Goal: Transaction & Acquisition: Purchase product/service

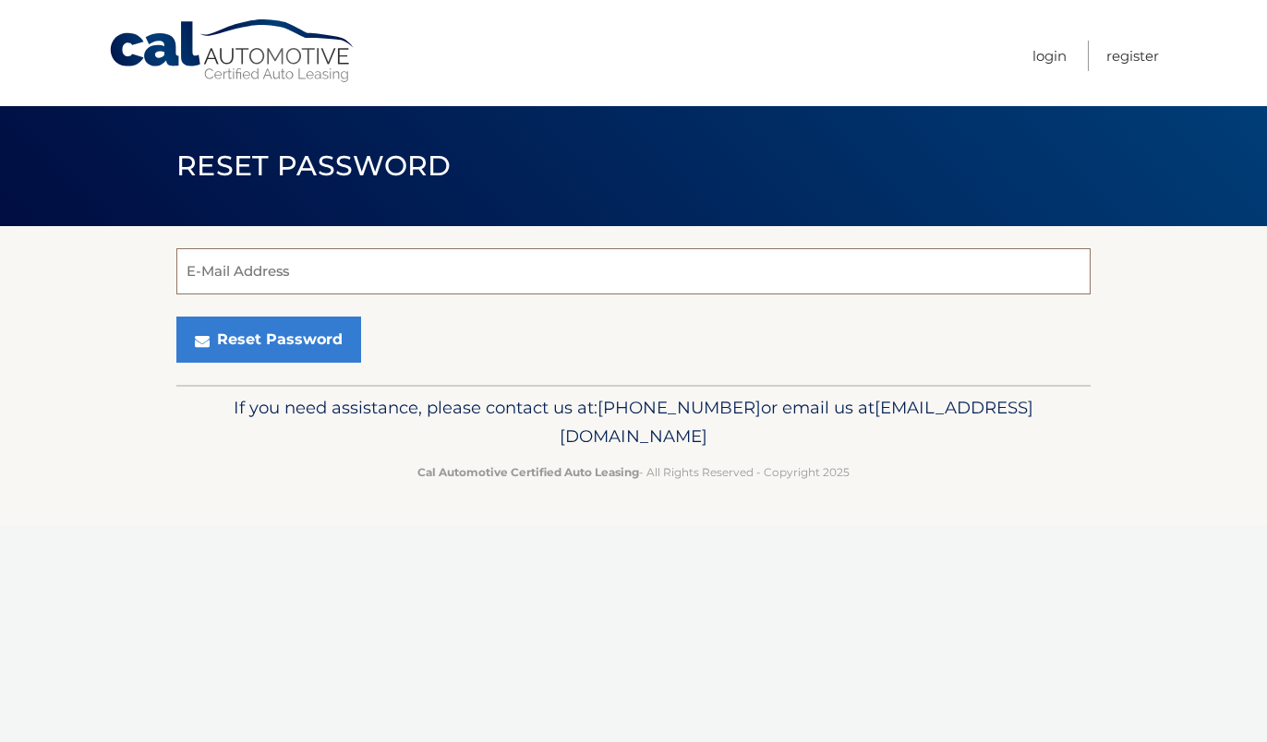
click at [708, 284] on input "E-Mail Address" at bounding box center [633, 271] width 914 height 46
type input "[EMAIL_ADDRESS][DOMAIN_NAME]"
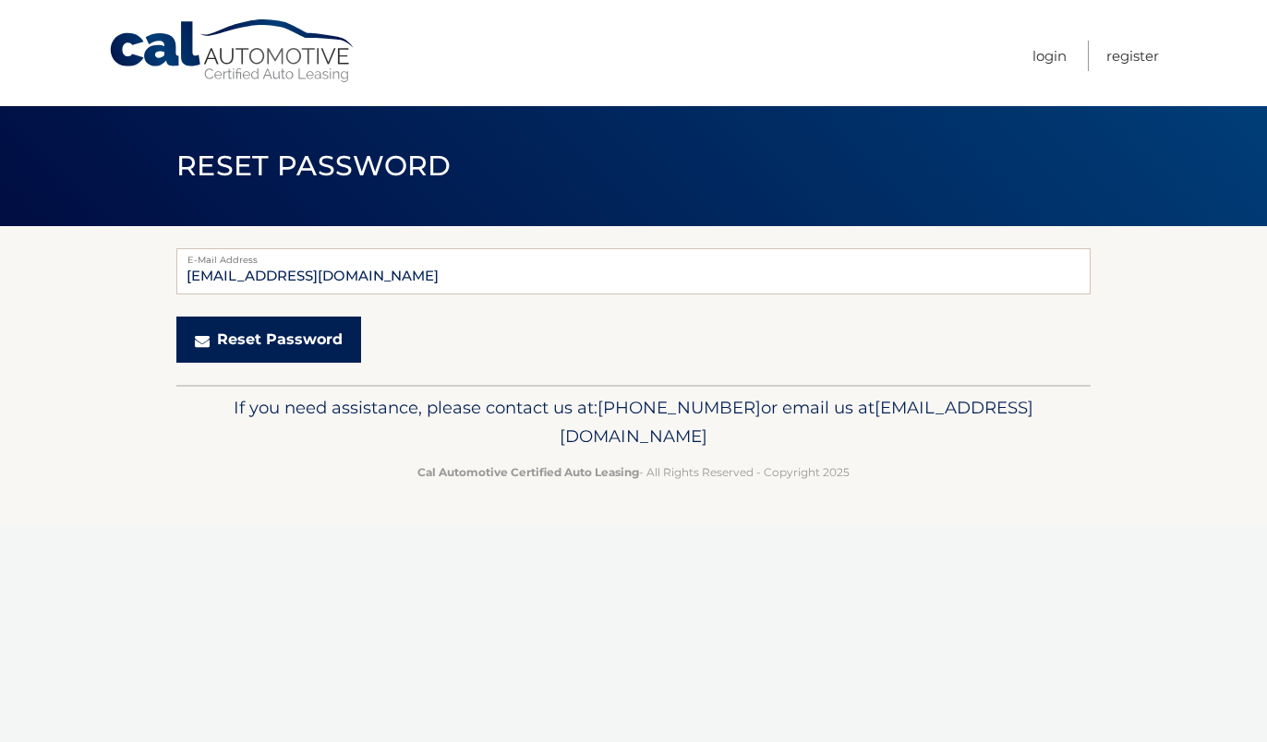
click at [286, 339] on button "Reset Password" at bounding box center [268, 340] width 185 height 46
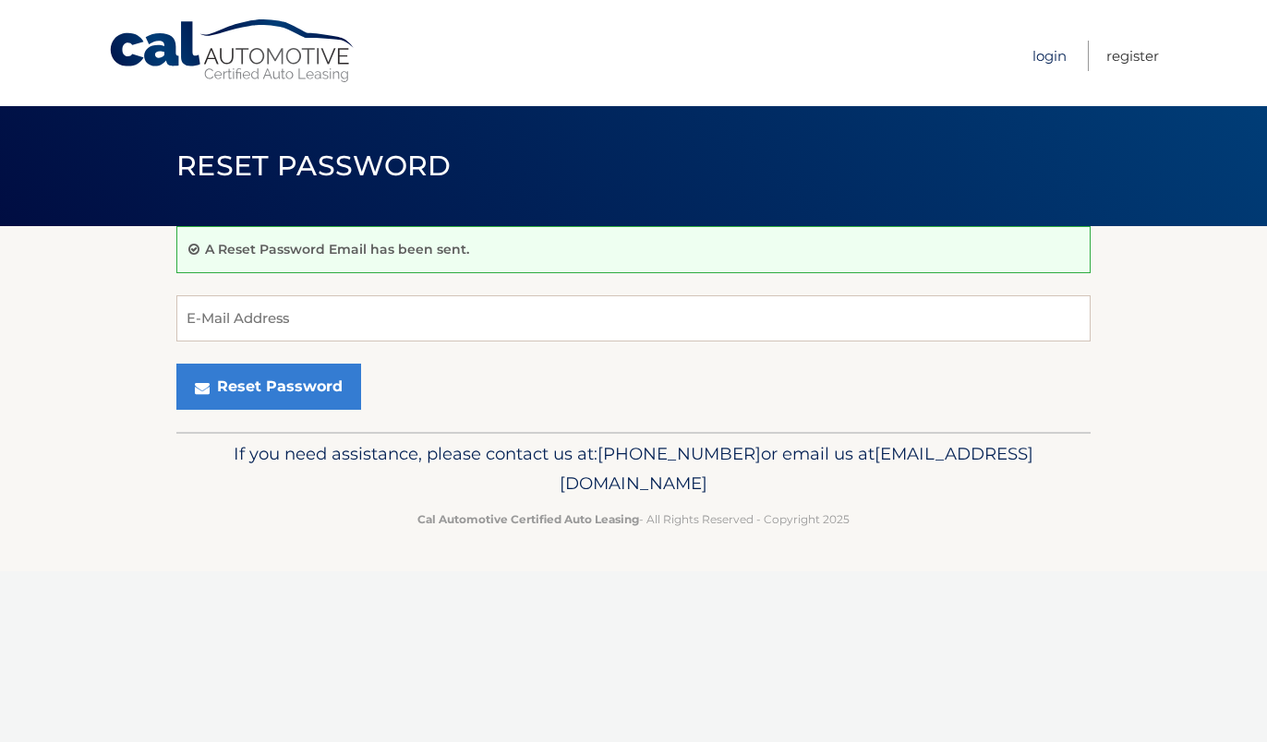
click at [1047, 51] on link "Login" at bounding box center [1049, 56] width 34 height 30
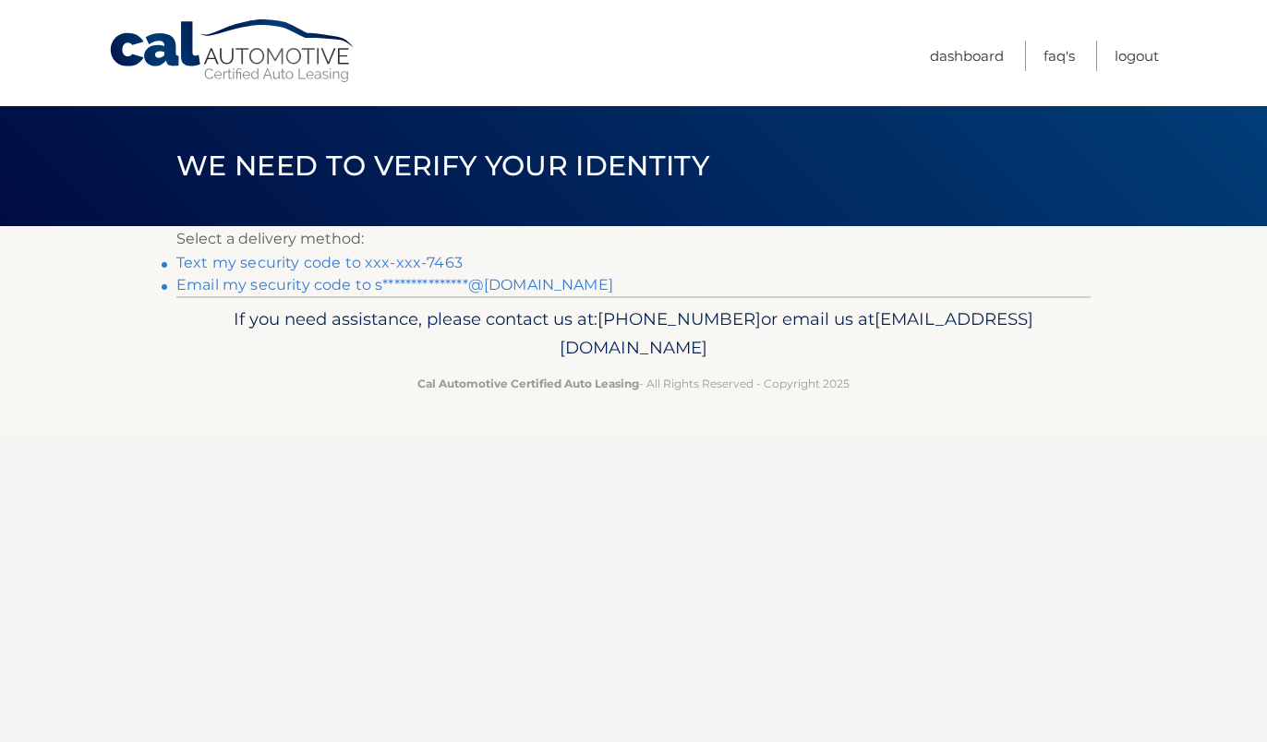
click at [439, 258] on link "Text my security code to xxx-xxx-7463" at bounding box center [319, 263] width 286 height 18
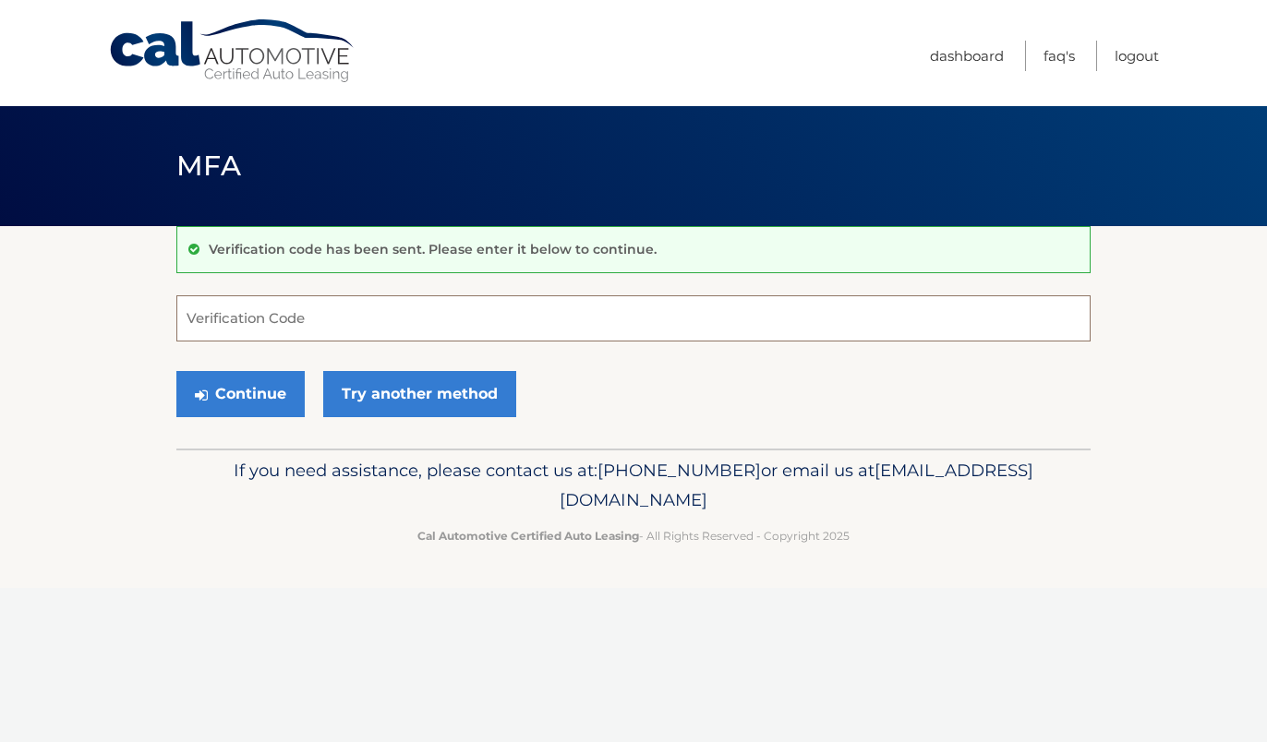
click at [434, 305] on input "Verification Code" at bounding box center [633, 318] width 914 height 46
type input "930940"
click at [254, 408] on button "Continue" at bounding box center [240, 394] width 128 height 46
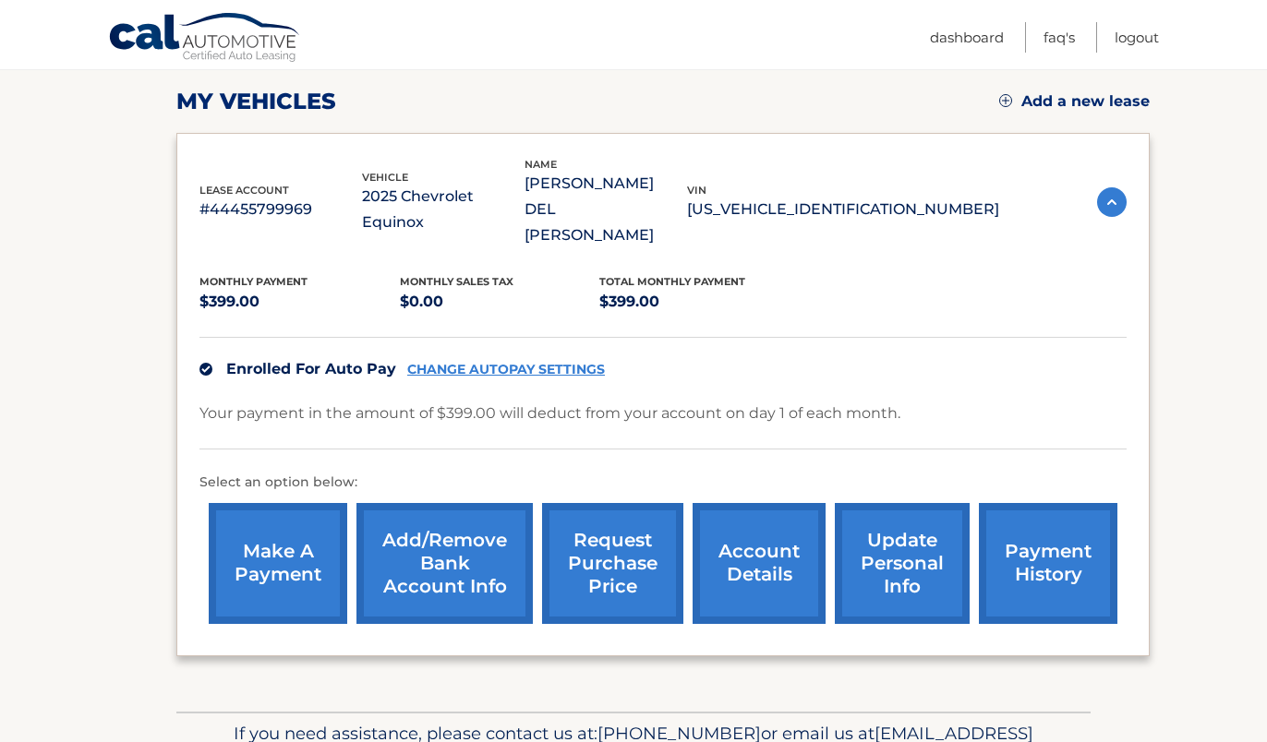
scroll to position [251, 0]
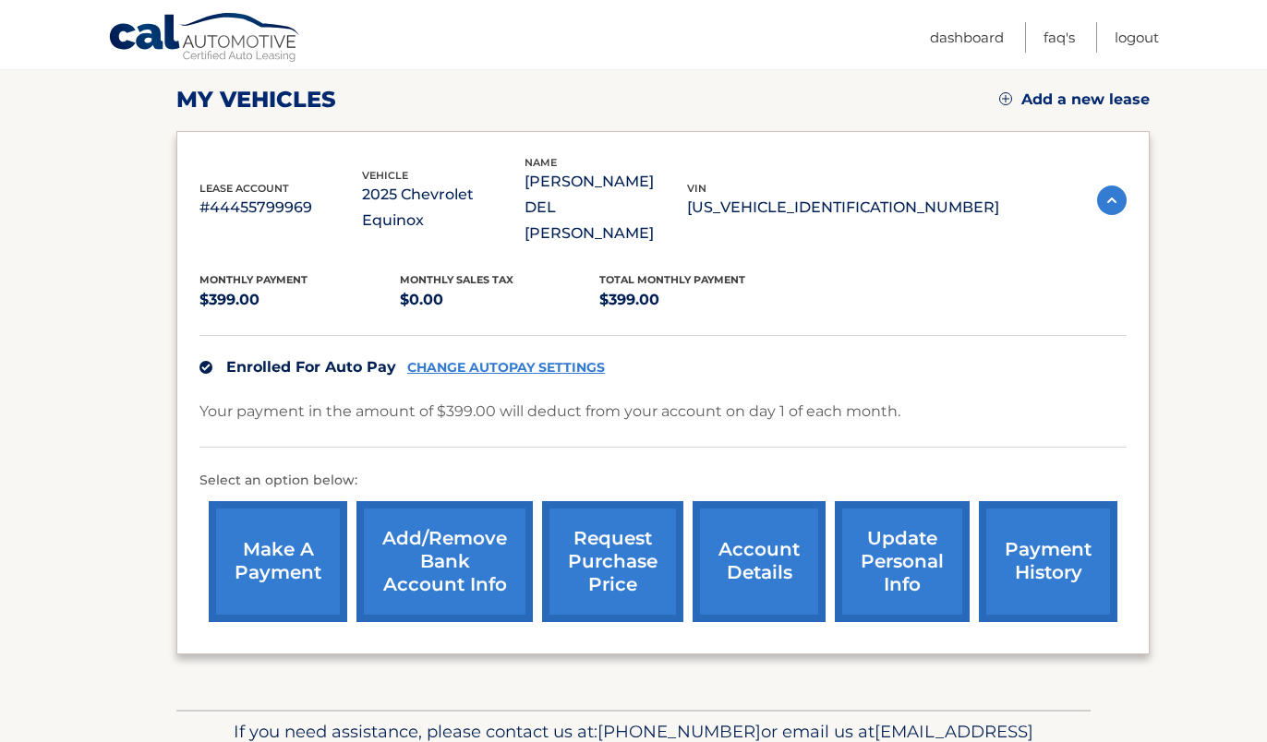
click at [524, 360] on link "CHANGE AUTOPAY SETTINGS" at bounding box center [506, 368] width 198 height 16
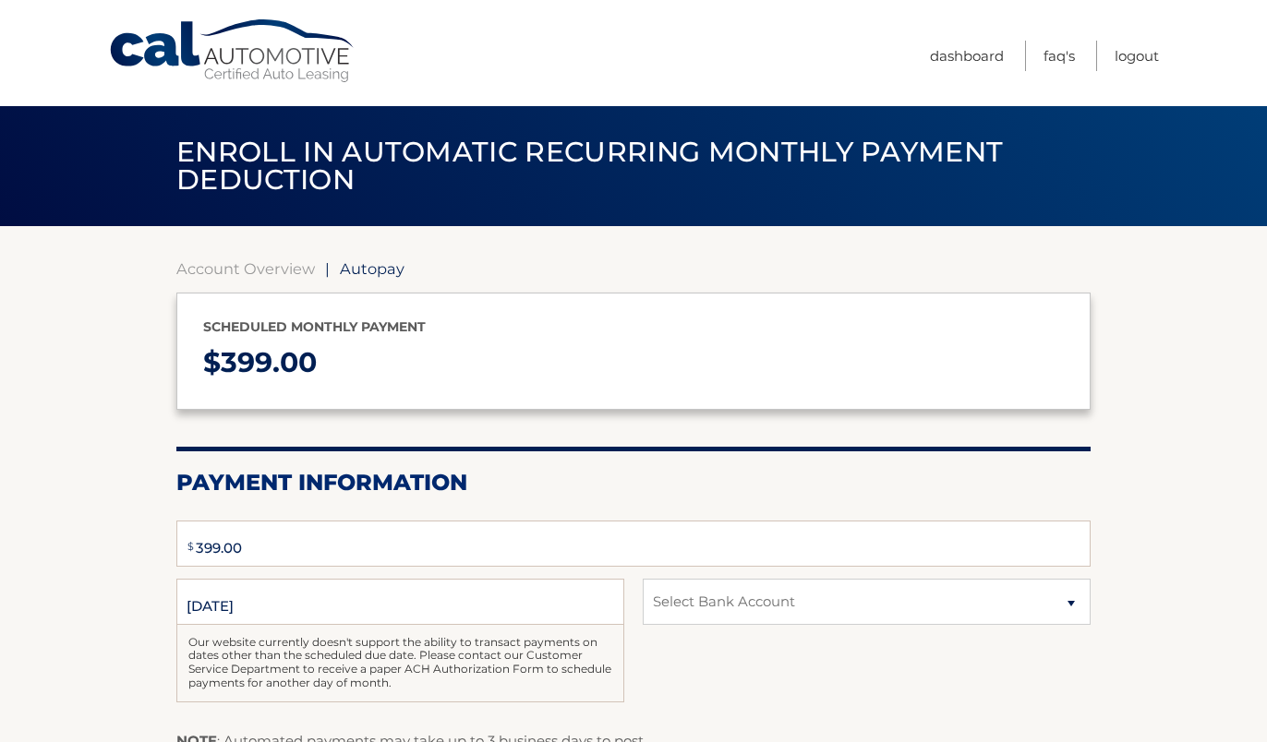
type input "399"
select select "MjRhMmYwMzctNDZkMi00MDMyLWFmNmItOWZhMjhkMGJiOTJm"
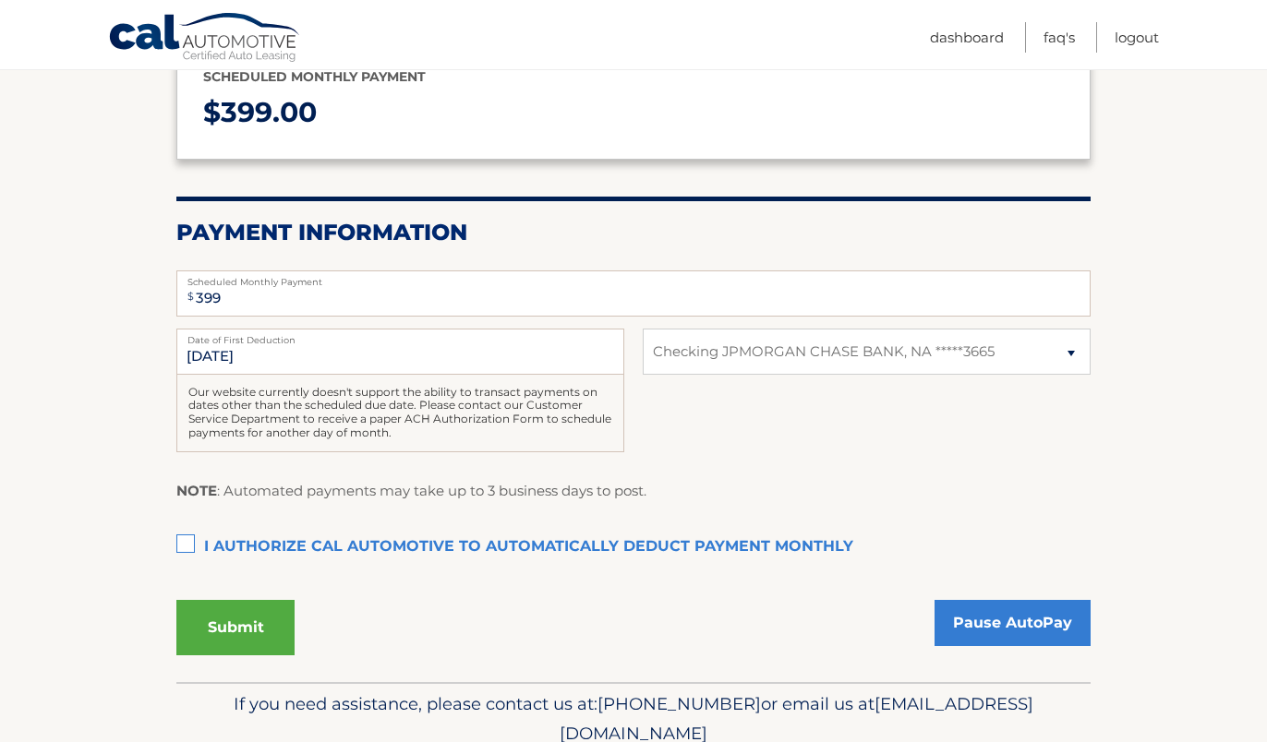
scroll to position [251, 0]
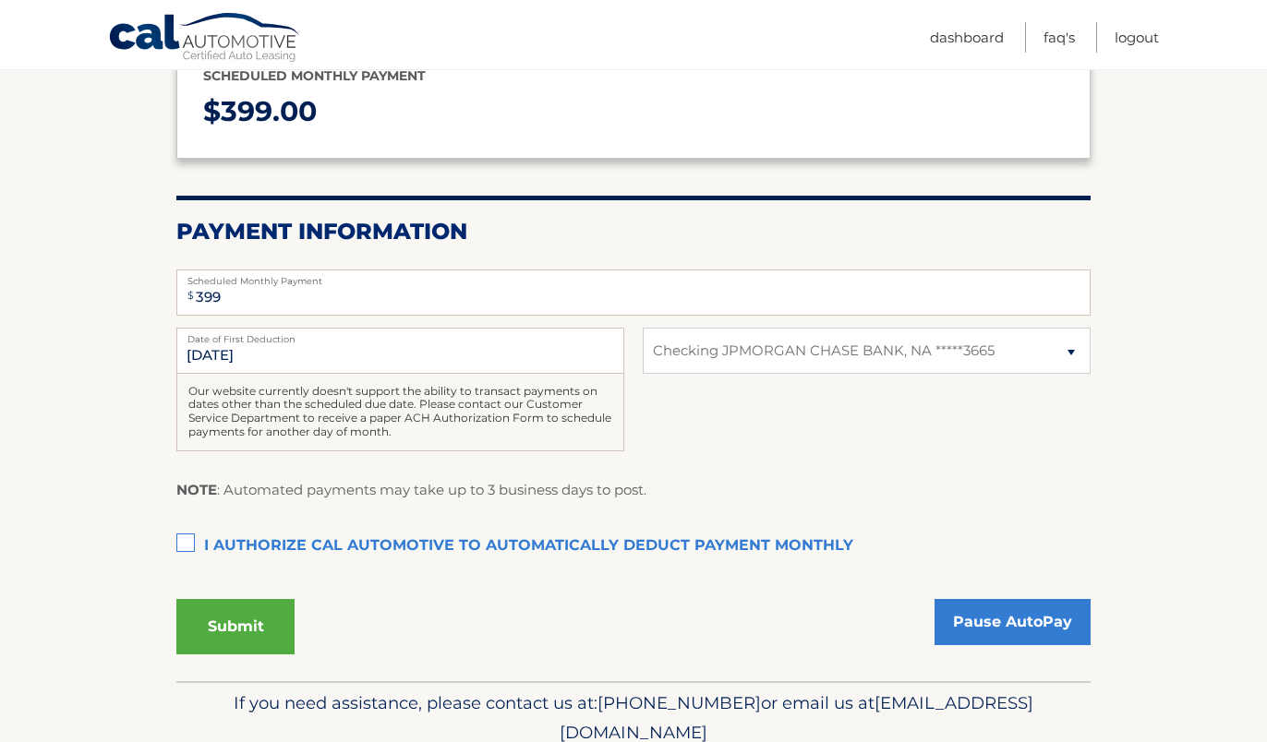
click at [457, 547] on label "I authorize cal automotive to automatically deduct payment monthly This checkbo…" at bounding box center [633, 546] width 914 height 37
click at [0, 0] on input "I authorize cal automotive to automatically deduct payment monthly This checkbo…" at bounding box center [0, 0] width 0 height 0
click at [239, 633] on button "Submit" at bounding box center [235, 626] width 118 height 55
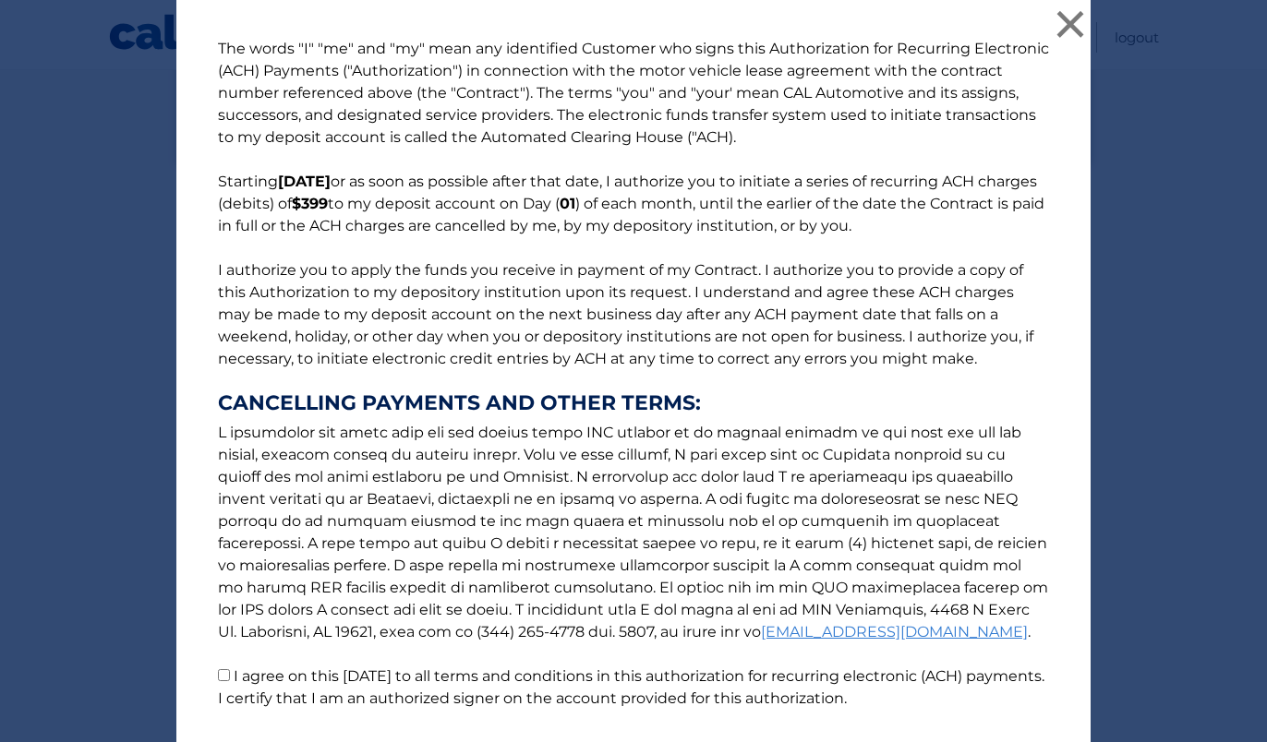
scroll to position [129, 0]
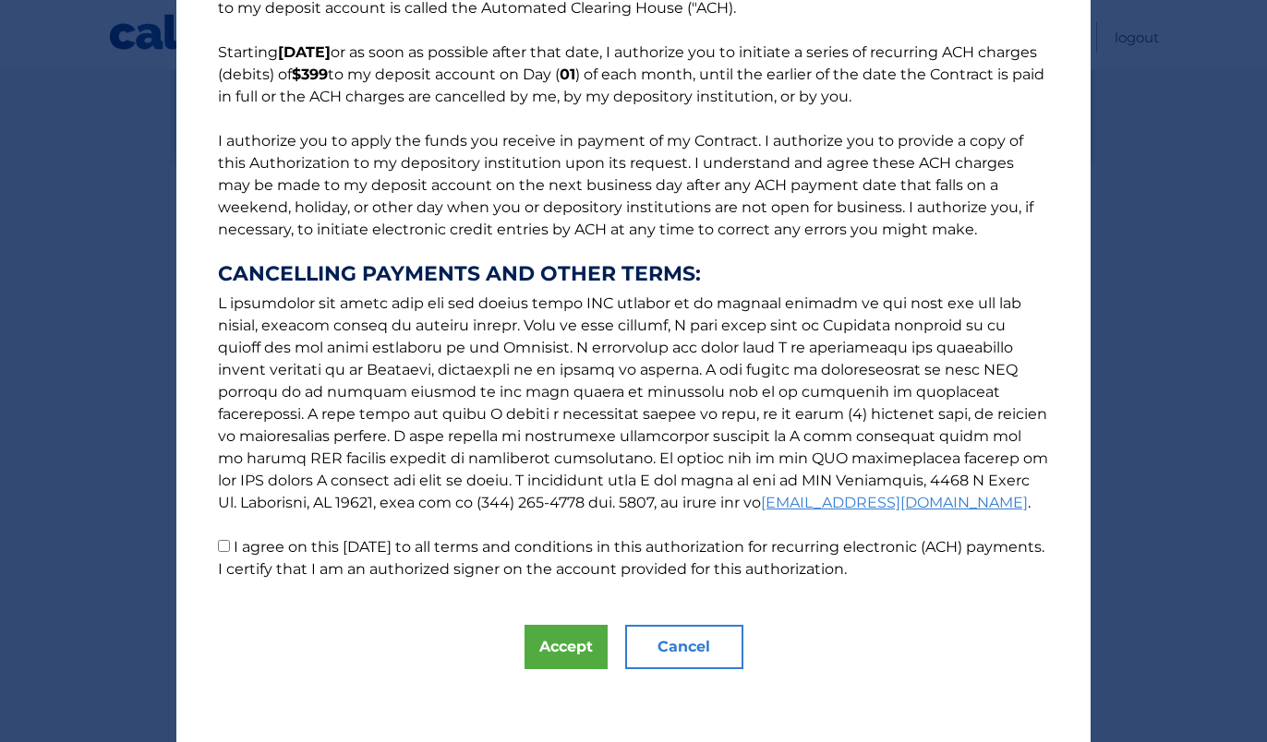
click at [227, 544] on input "I agree on this 09/04/2025 to all terms and conditions in this authorization fo…" at bounding box center [224, 546] width 12 height 12
checkbox input "true"
click at [555, 647] on button "Accept" at bounding box center [565, 647] width 83 height 44
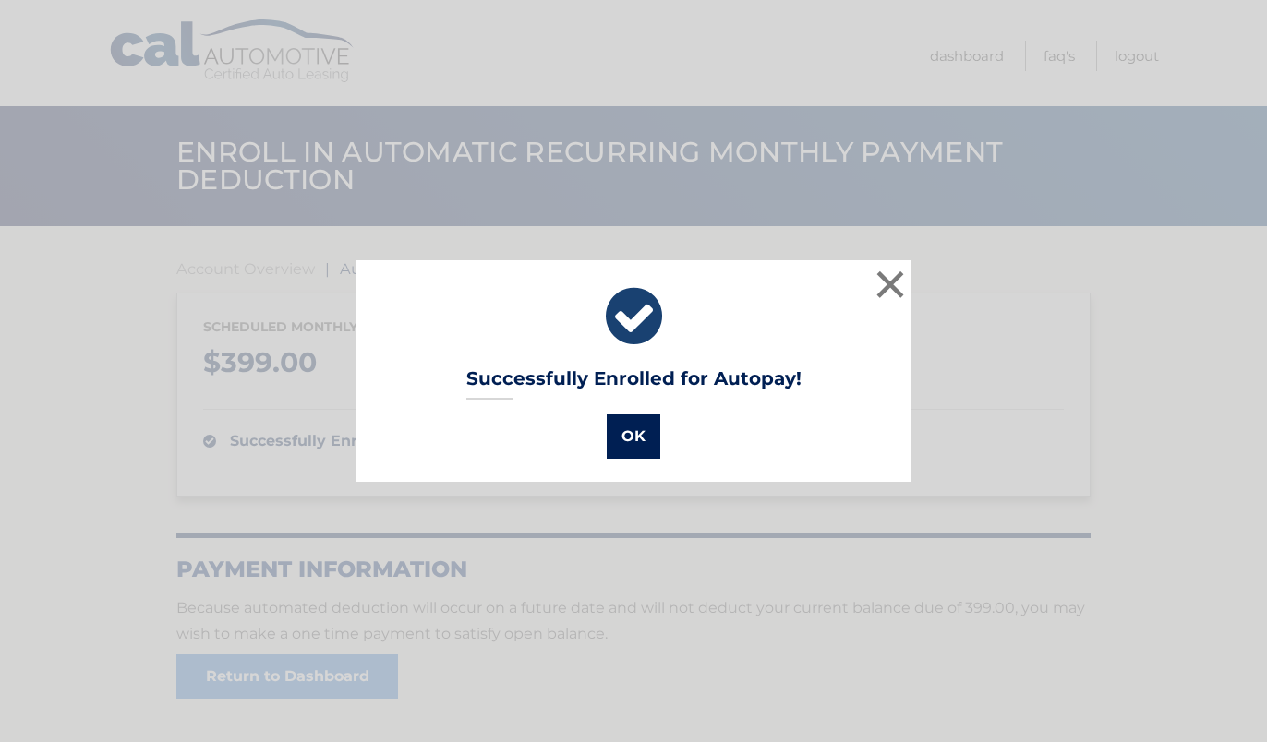
click at [649, 425] on button "OK" at bounding box center [634, 436] width 54 height 44
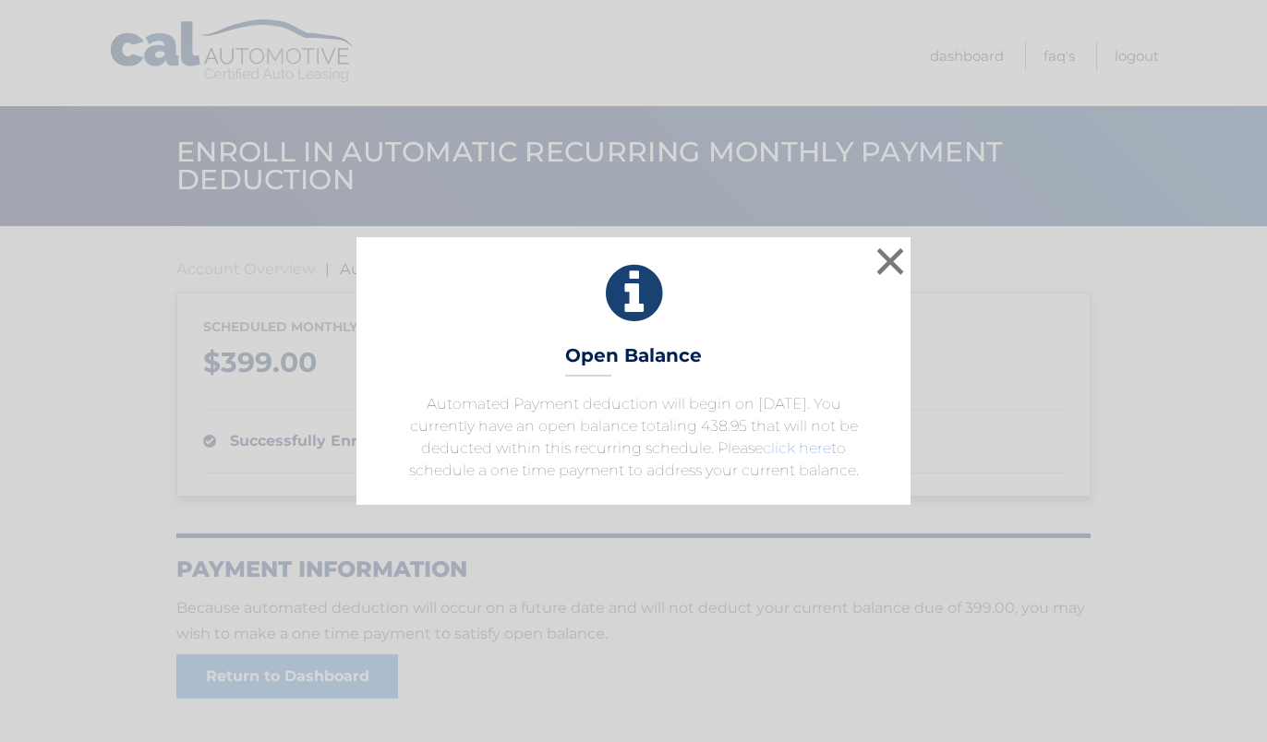
click at [788, 451] on link "click here" at bounding box center [797, 448] width 68 height 18
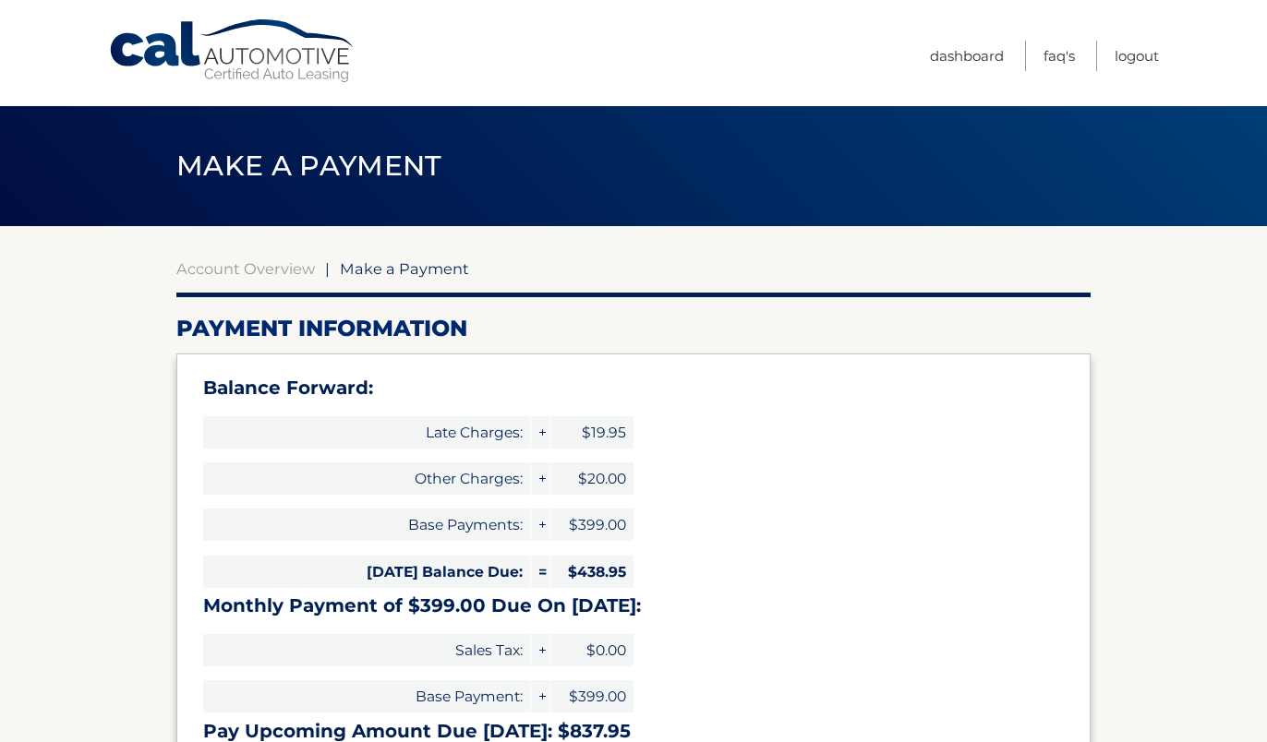
select select "MjRhMmYwMzctNDZkMi00MDMyLWFmNmItOWZhMjhkMGJiOTJm"
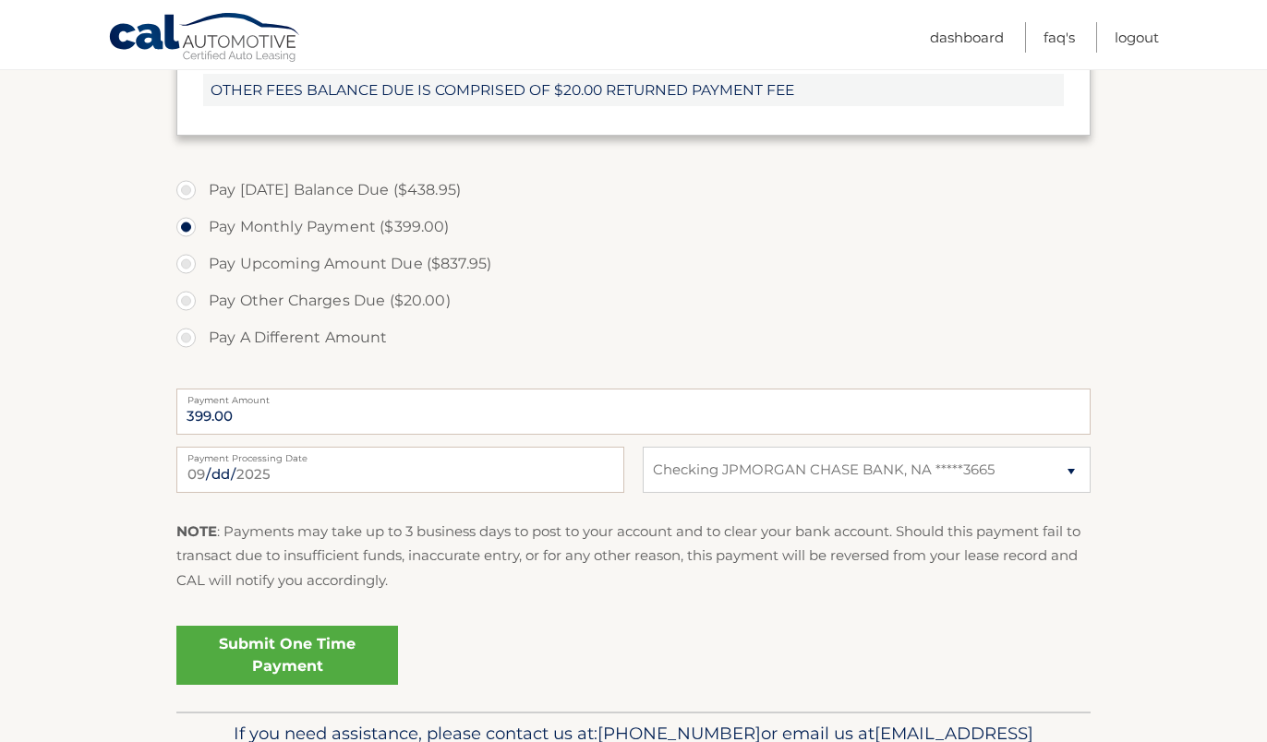
scroll to position [760, 0]
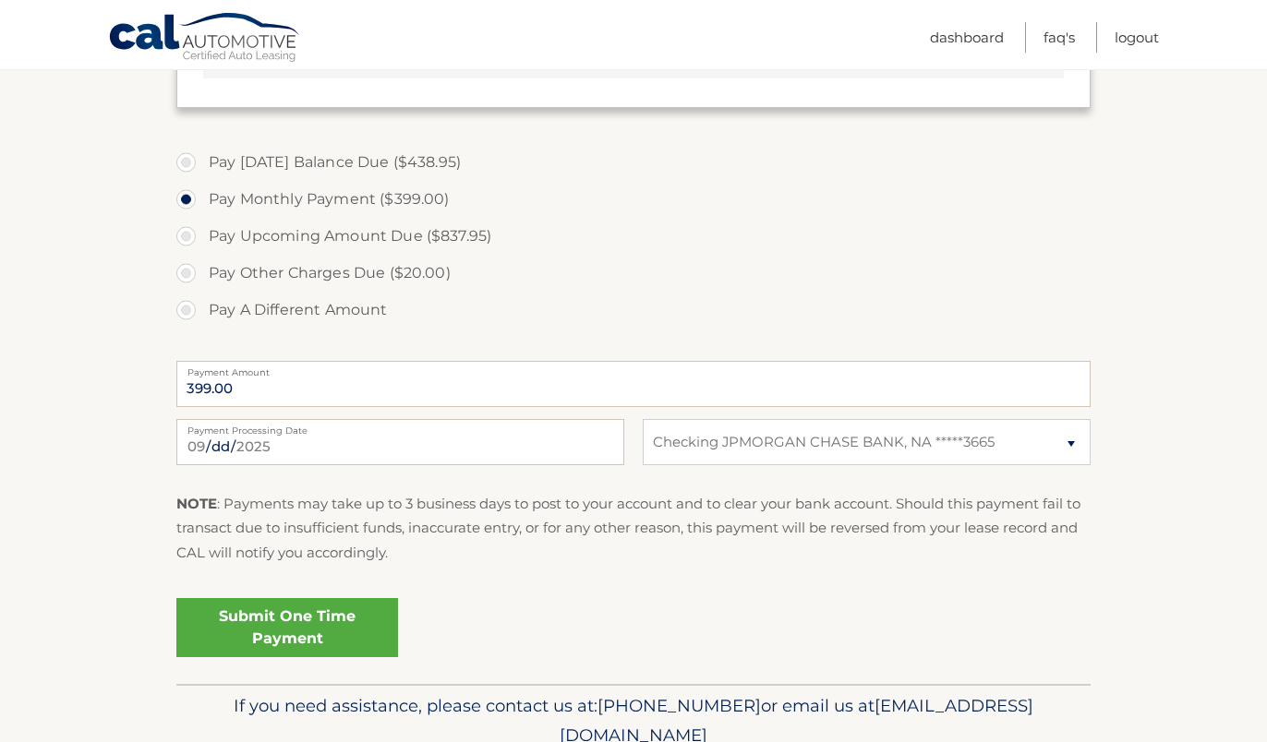
click at [381, 636] on link "Submit One Time Payment" at bounding box center [287, 627] width 222 height 59
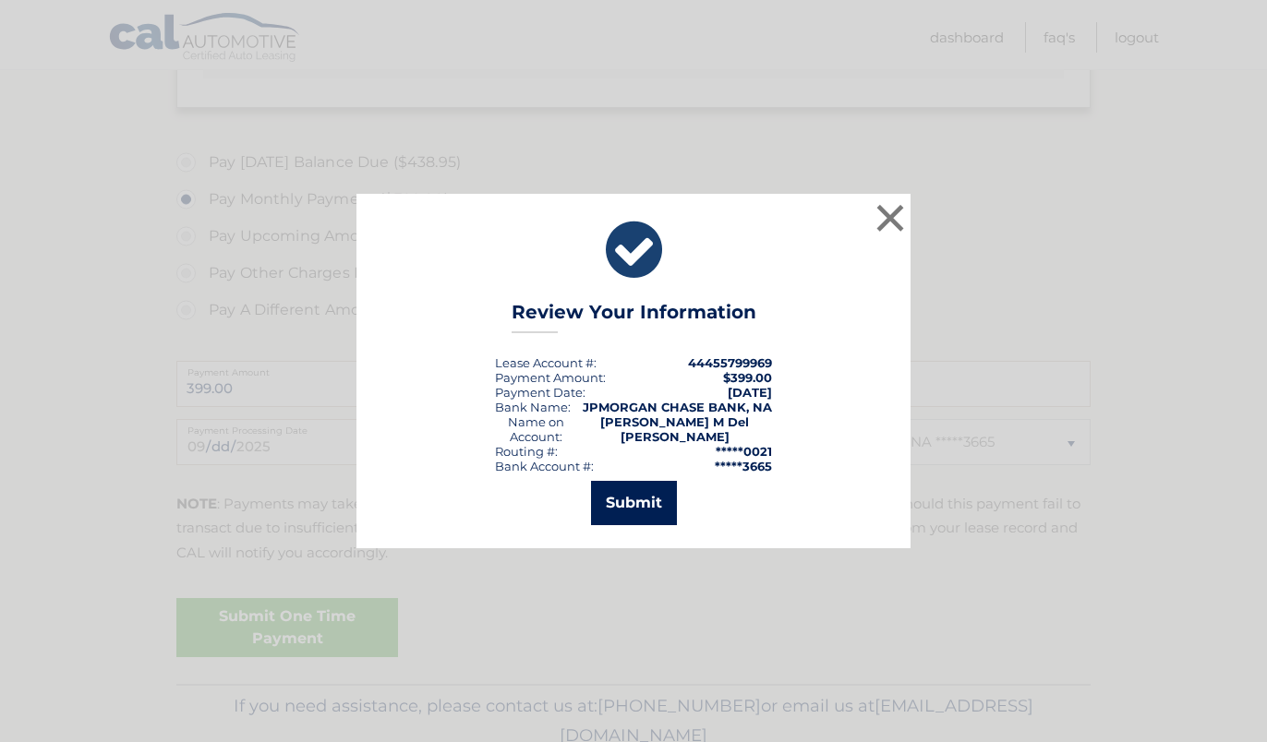
click at [643, 496] on button "Submit" at bounding box center [634, 503] width 86 height 44
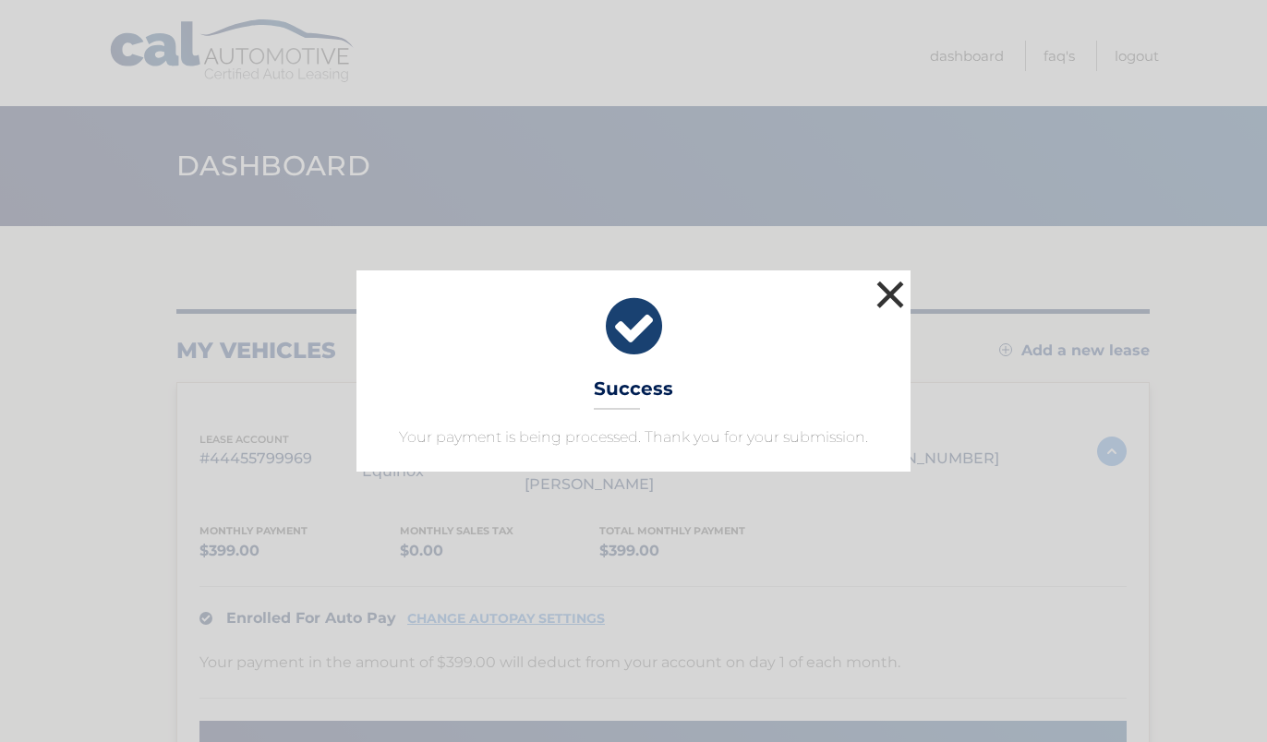
click at [885, 301] on button "×" at bounding box center [889, 294] width 37 height 37
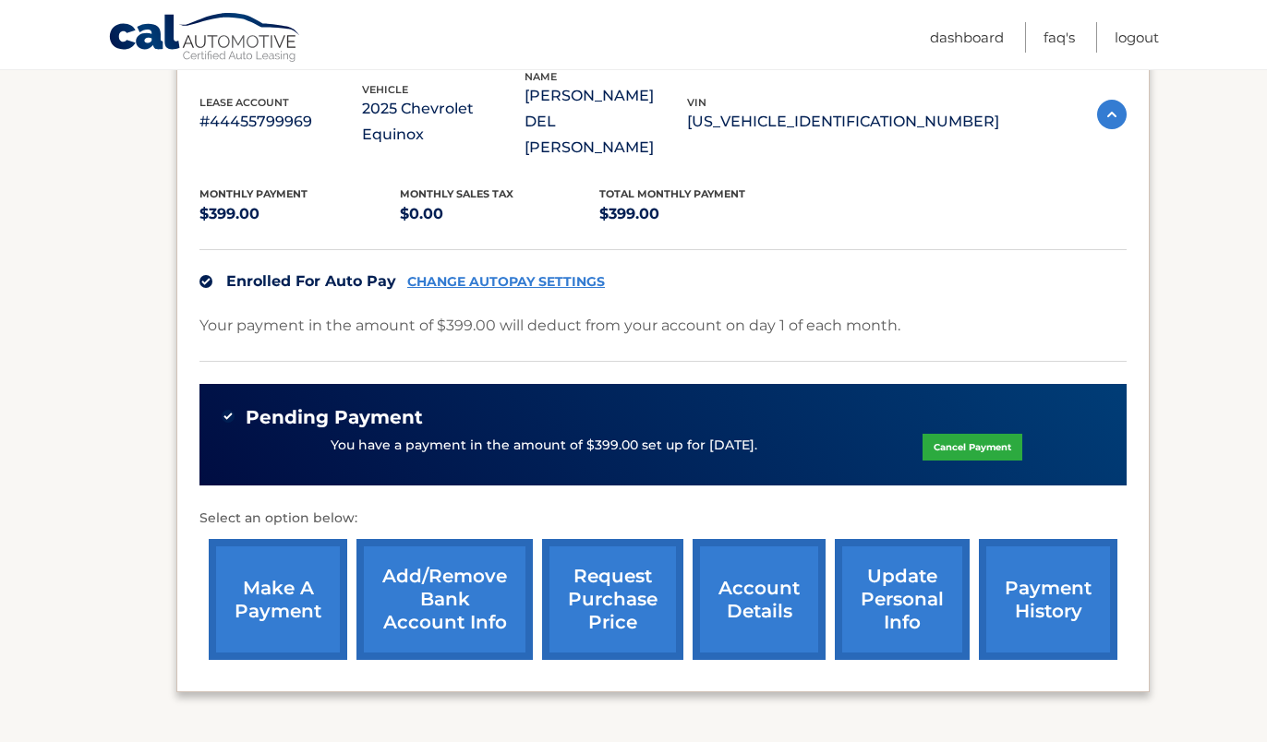
scroll to position [371, 0]
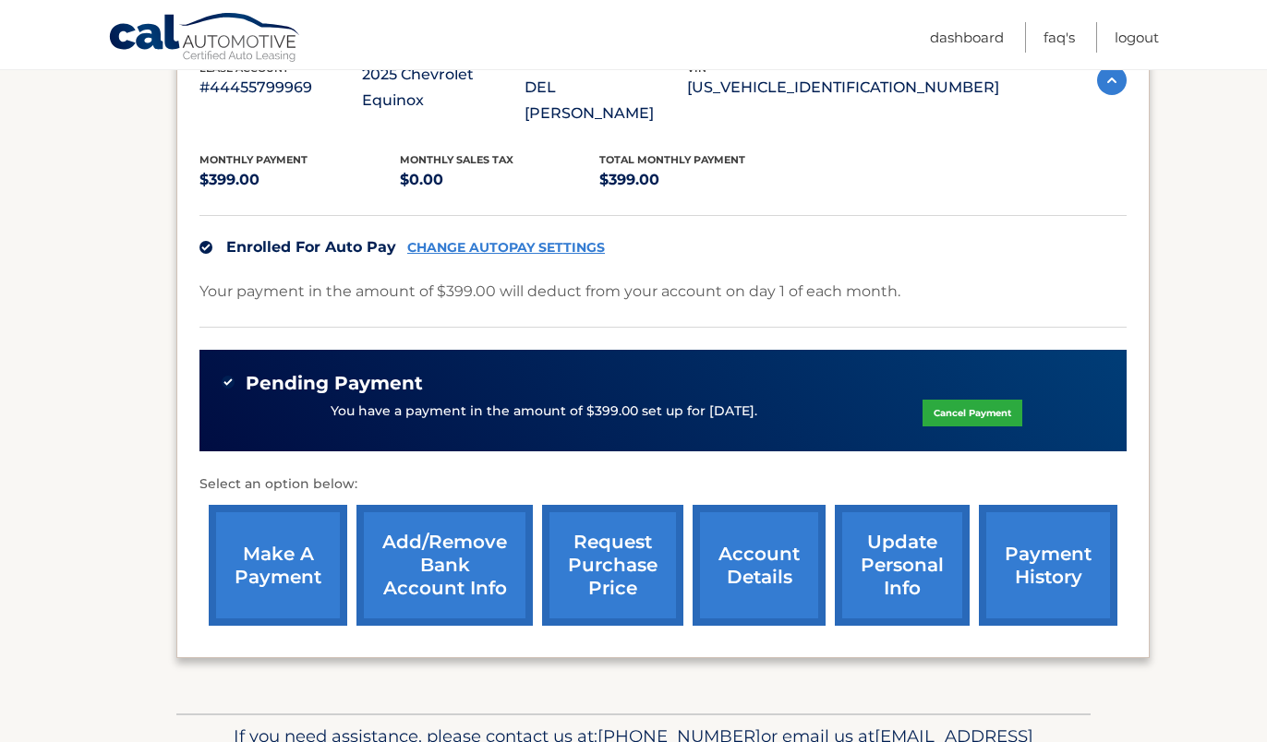
click at [281, 532] on link "make a payment" at bounding box center [278, 565] width 138 height 121
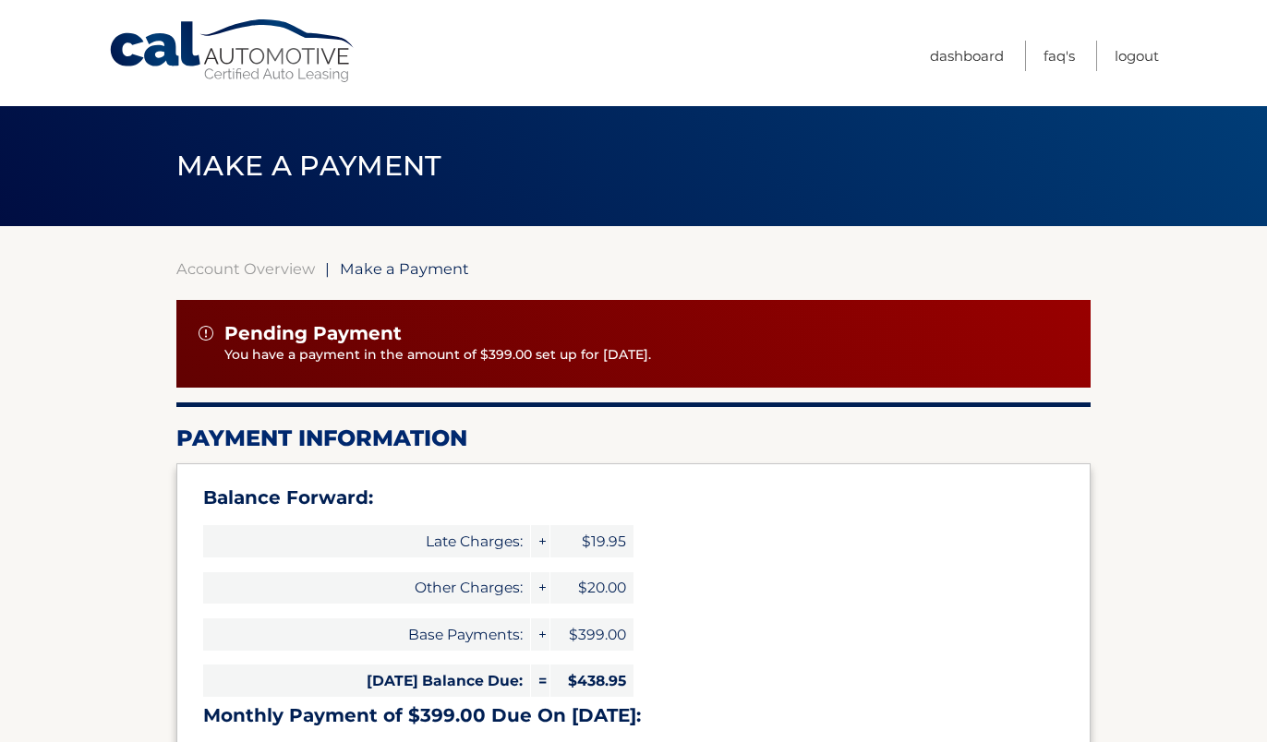
select select "MjRhMmYwMzctNDZkMi00MDMyLWFmNmItOWZhMjhkMGJiOTJm"
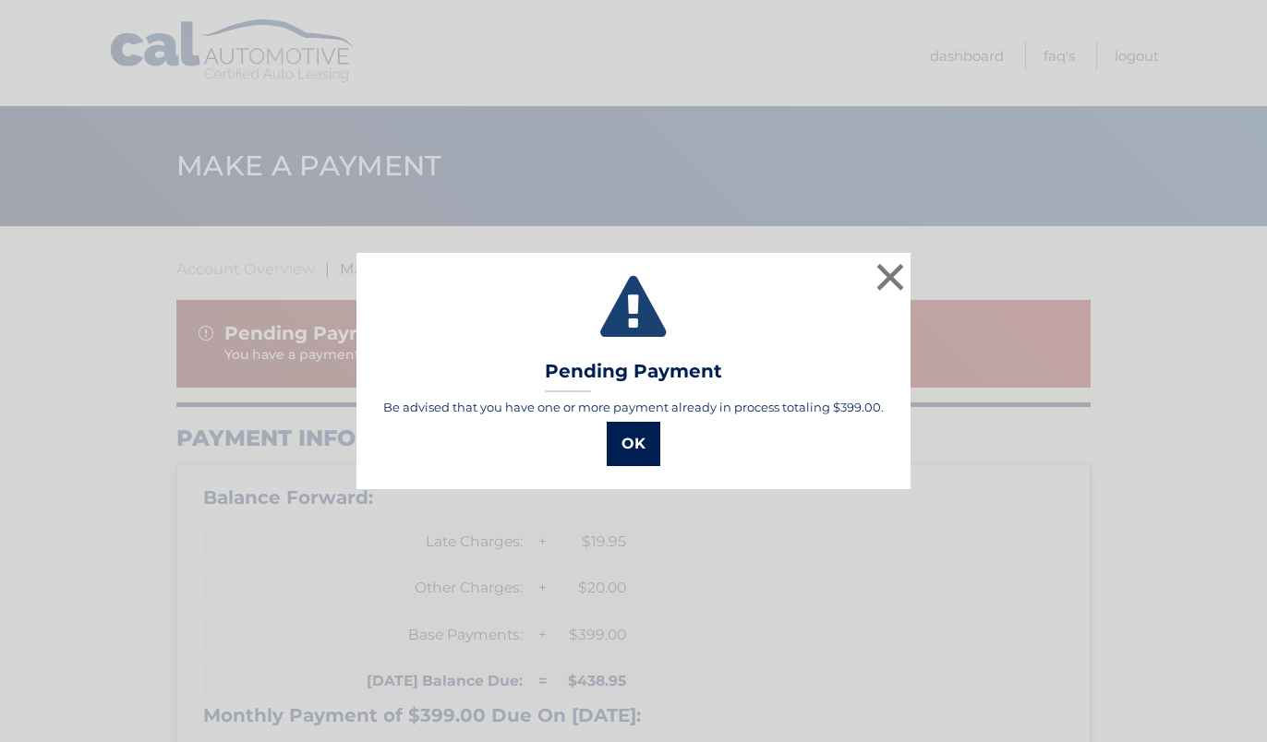
click at [643, 444] on button "OK" at bounding box center [634, 444] width 54 height 44
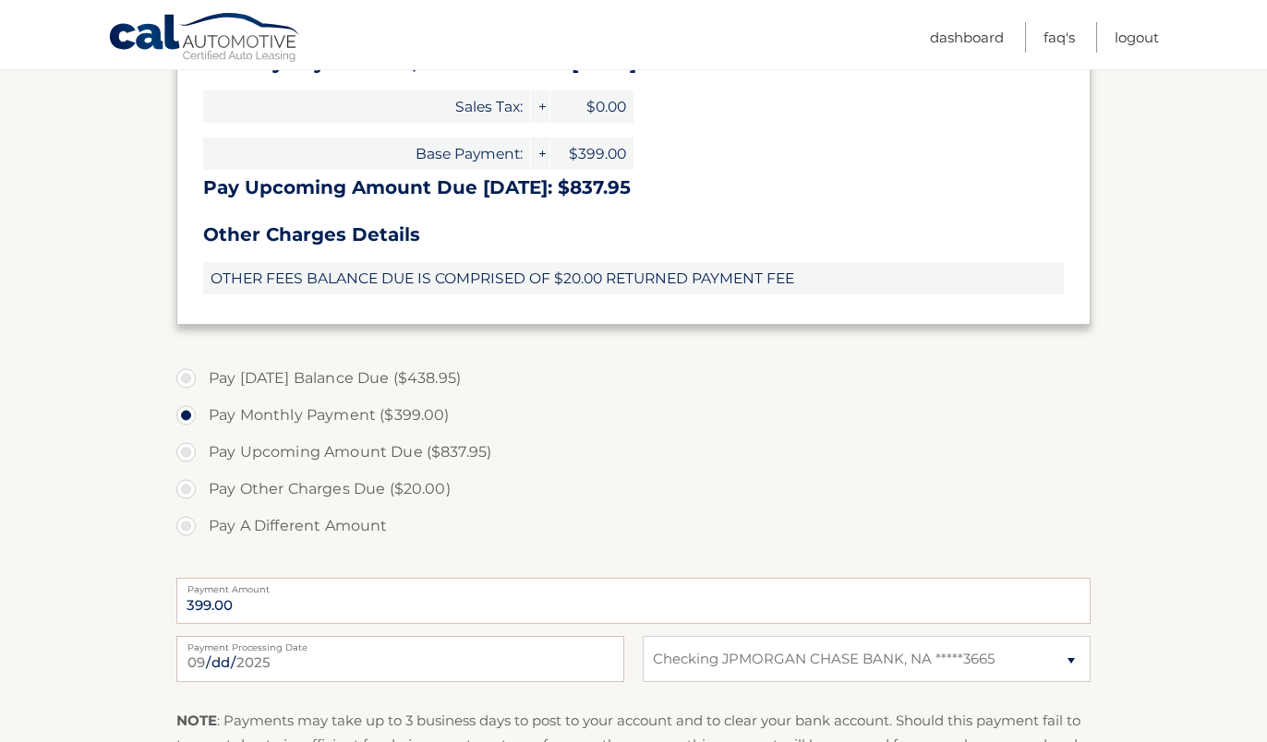
scroll to position [682, 0]
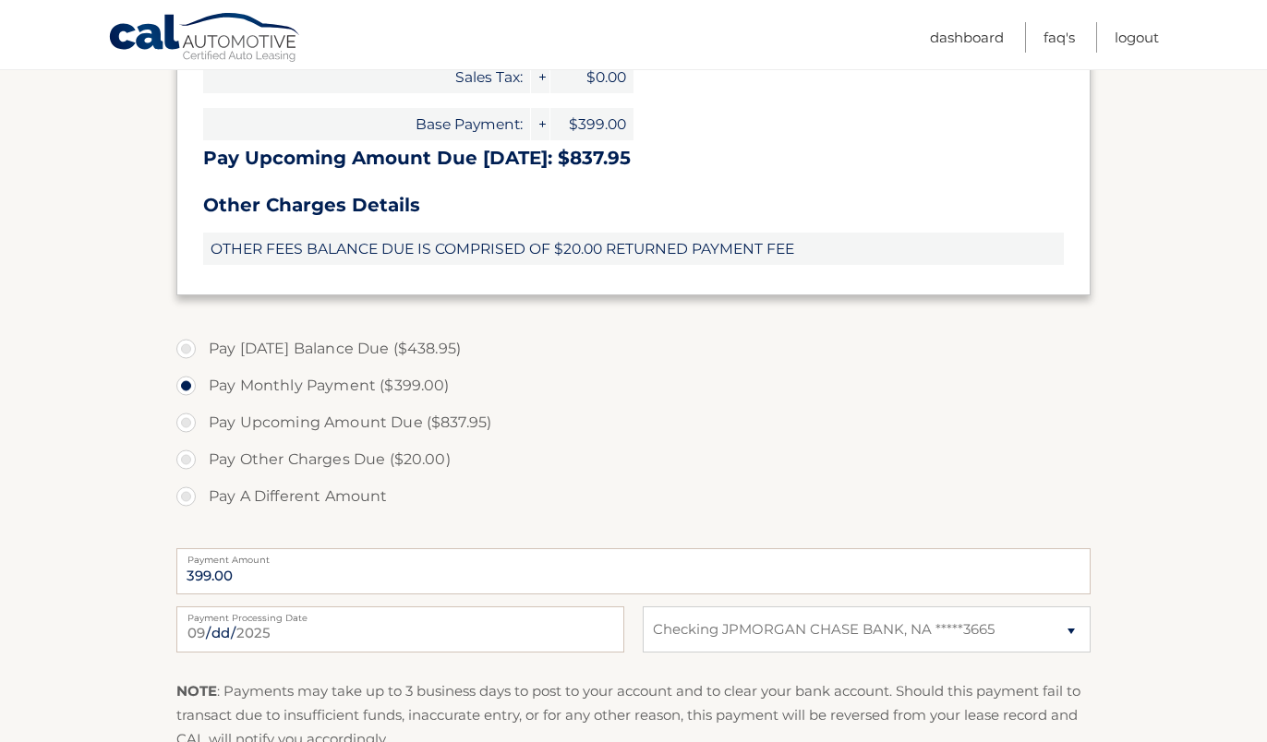
click at [414, 354] on label "Pay Today's Balance Due ($438.95)" at bounding box center [633, 348] width 914 height 37
click at [202, 354] on input "Pay Today's Balance Due ($438.95)" at bounding box center [193, 345] width 18 height 30
radio input "true"
type input "438.95"
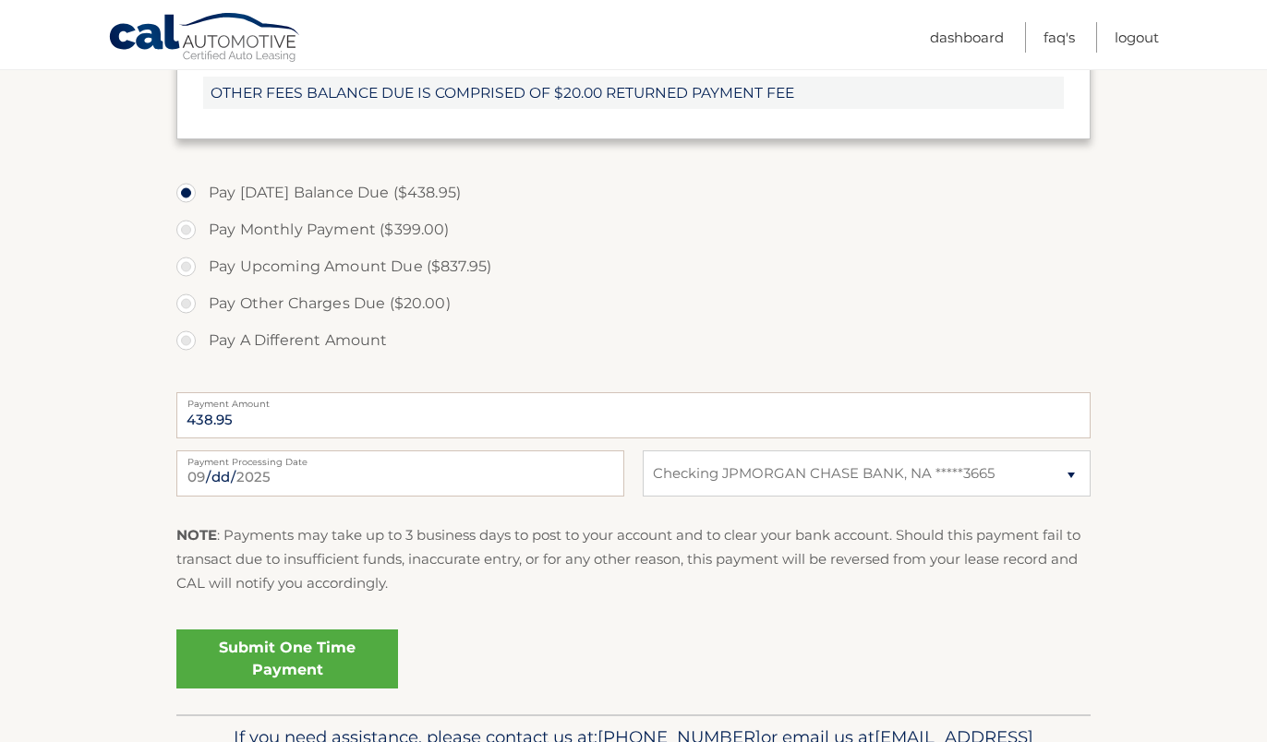
scroll to position [871, 0]
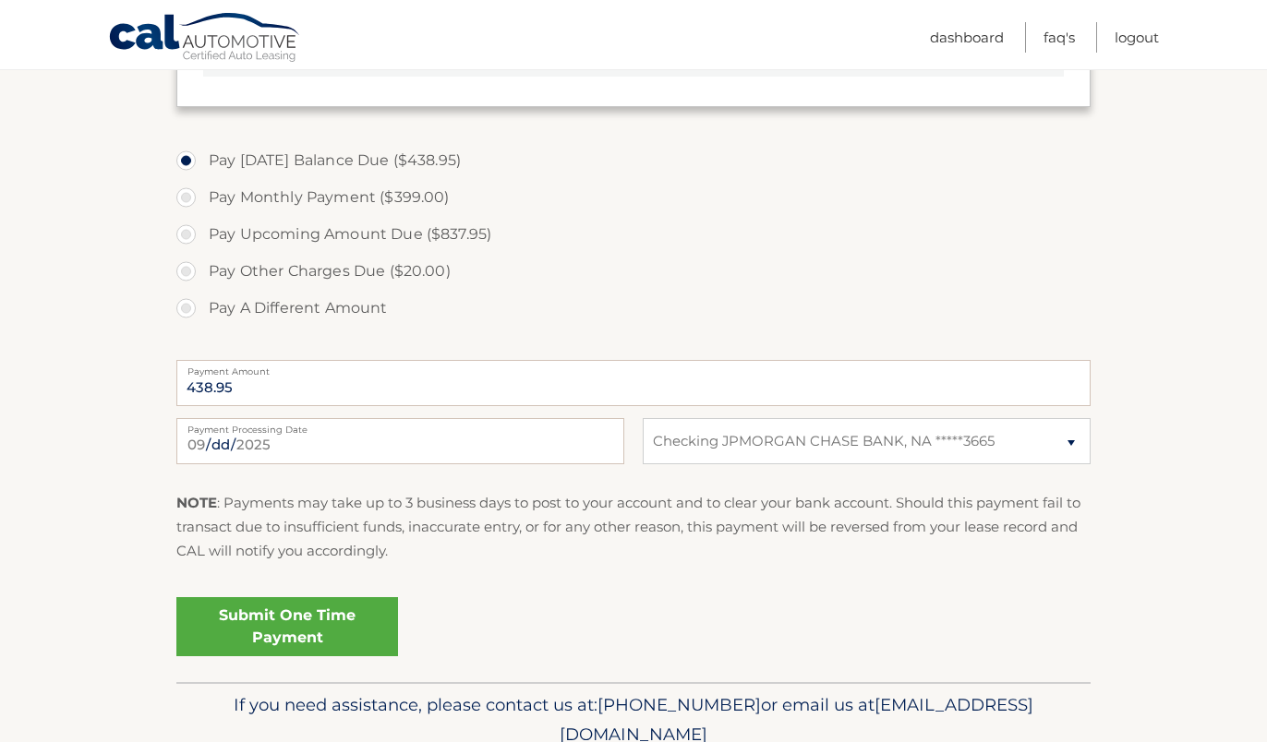
click at [301, 613] on link "Submit One Time Payment" at bounding box center [287, 626] width 222 height 59
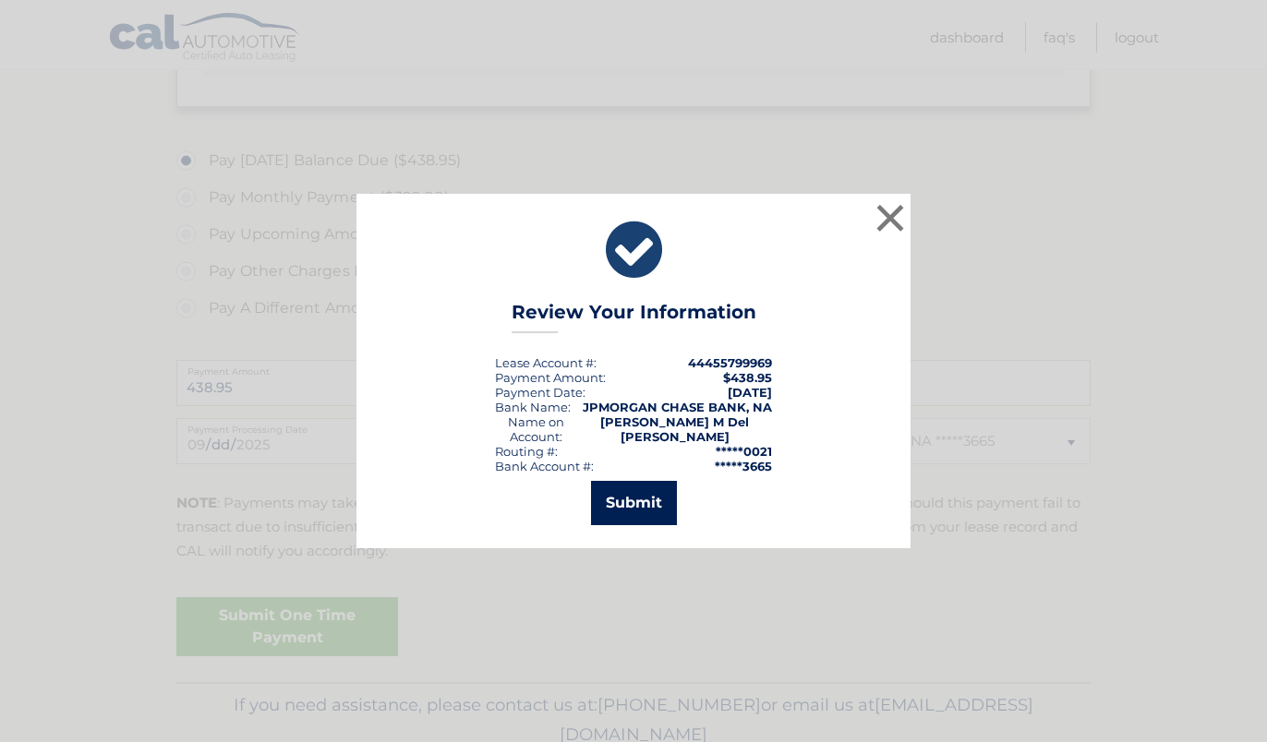
click at [648, 499] on button "Submit" at bounding box center [634, 503] width 86 height 44
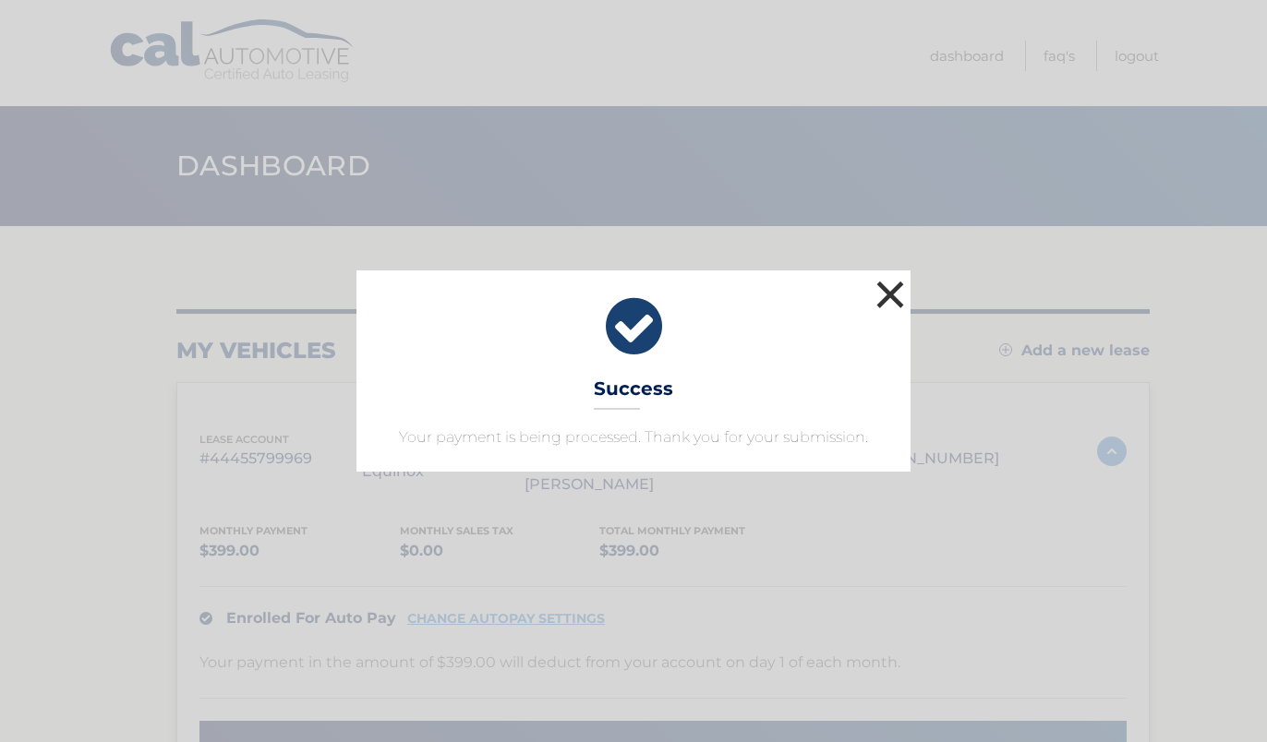
click at [895, 295] on button "×" at bounding box center [889, 294] width 37 height 37
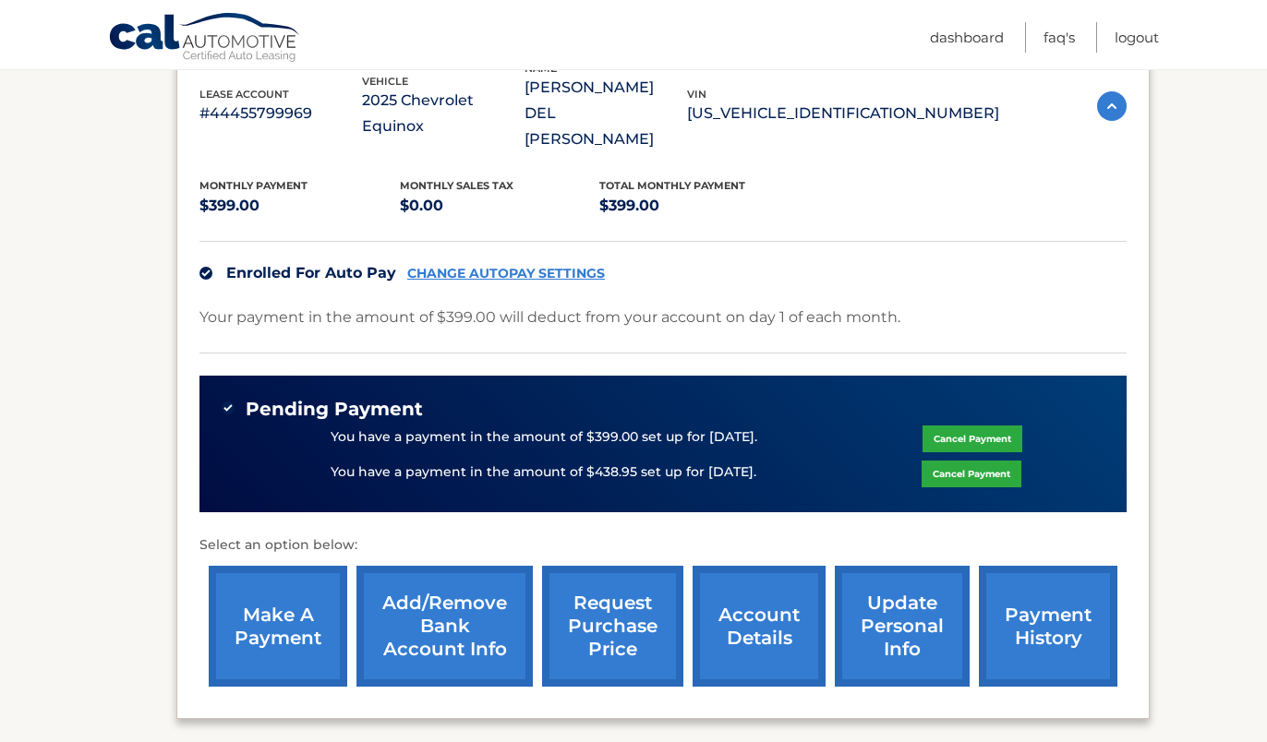
scroll to position [332, 0]
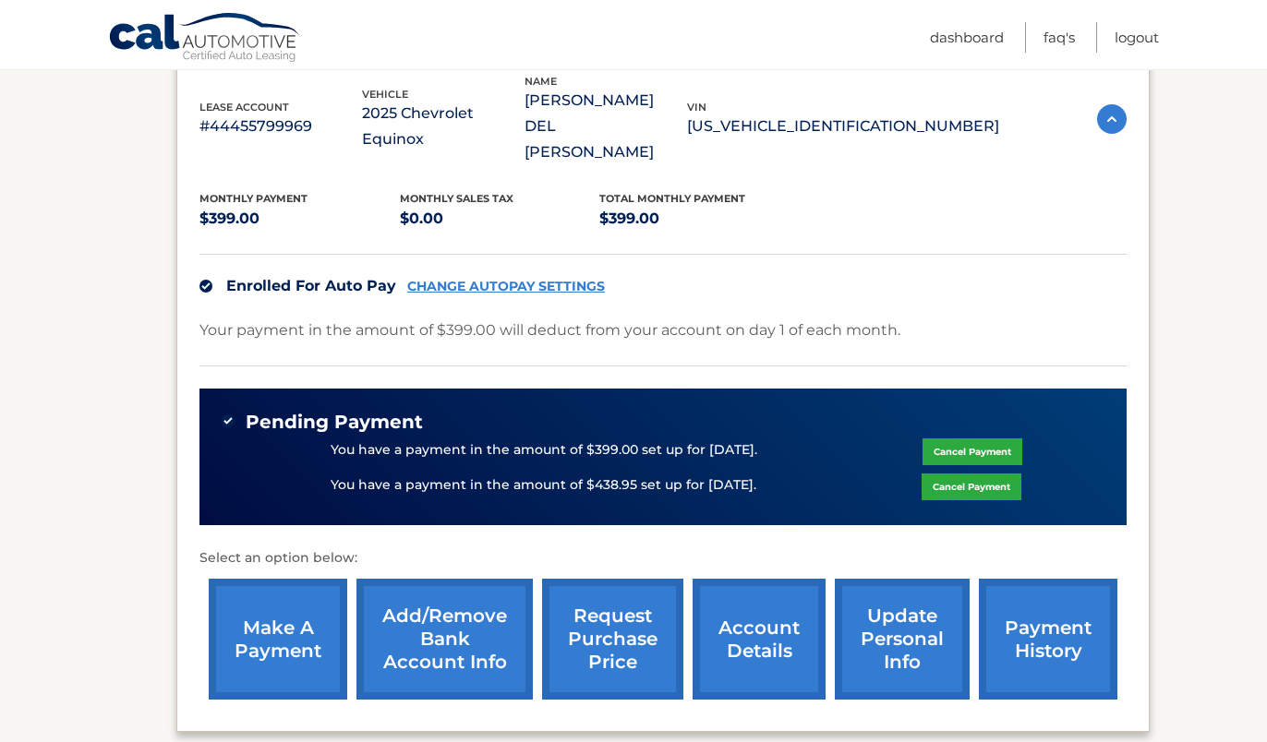
click at [271, 616] on link "make a payment" at bounding box center [278, 639] width 138 height 121
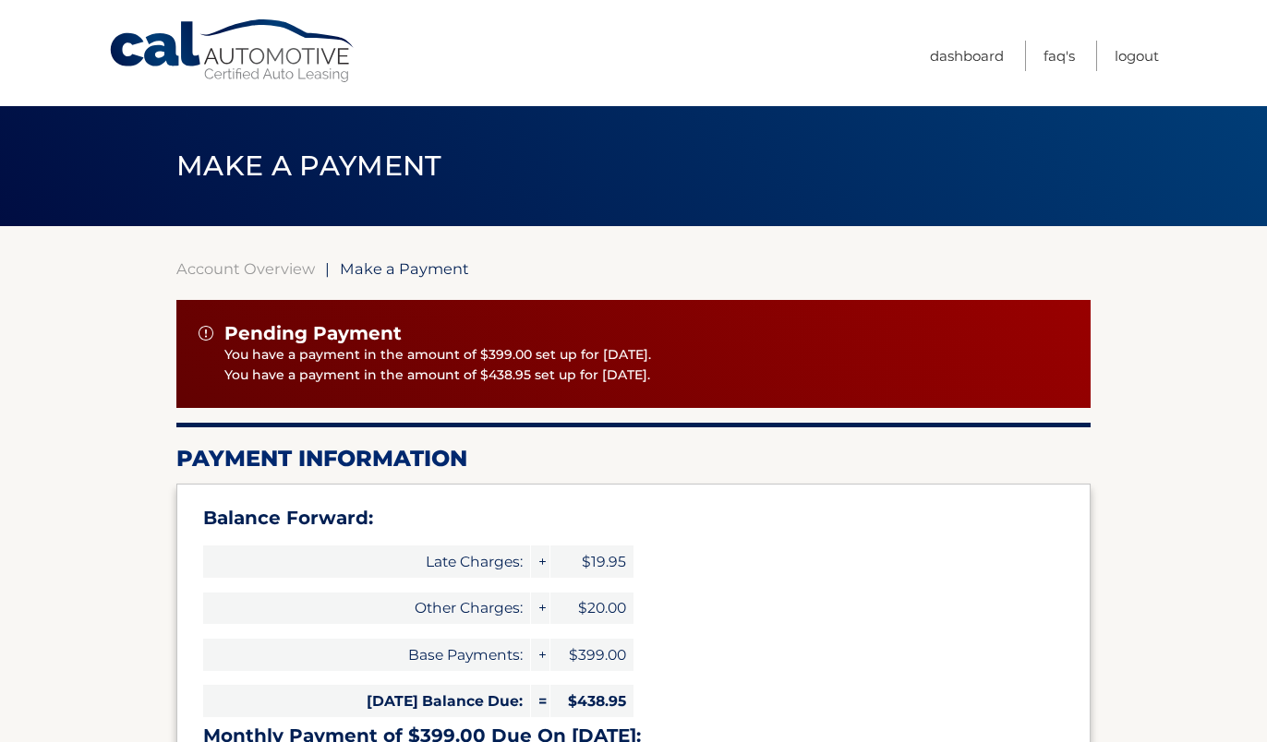
select select "MjRhMmYwMzctNDZkMi00MDMyLWFmNmItOWZhMjhkMGJiOTJm"
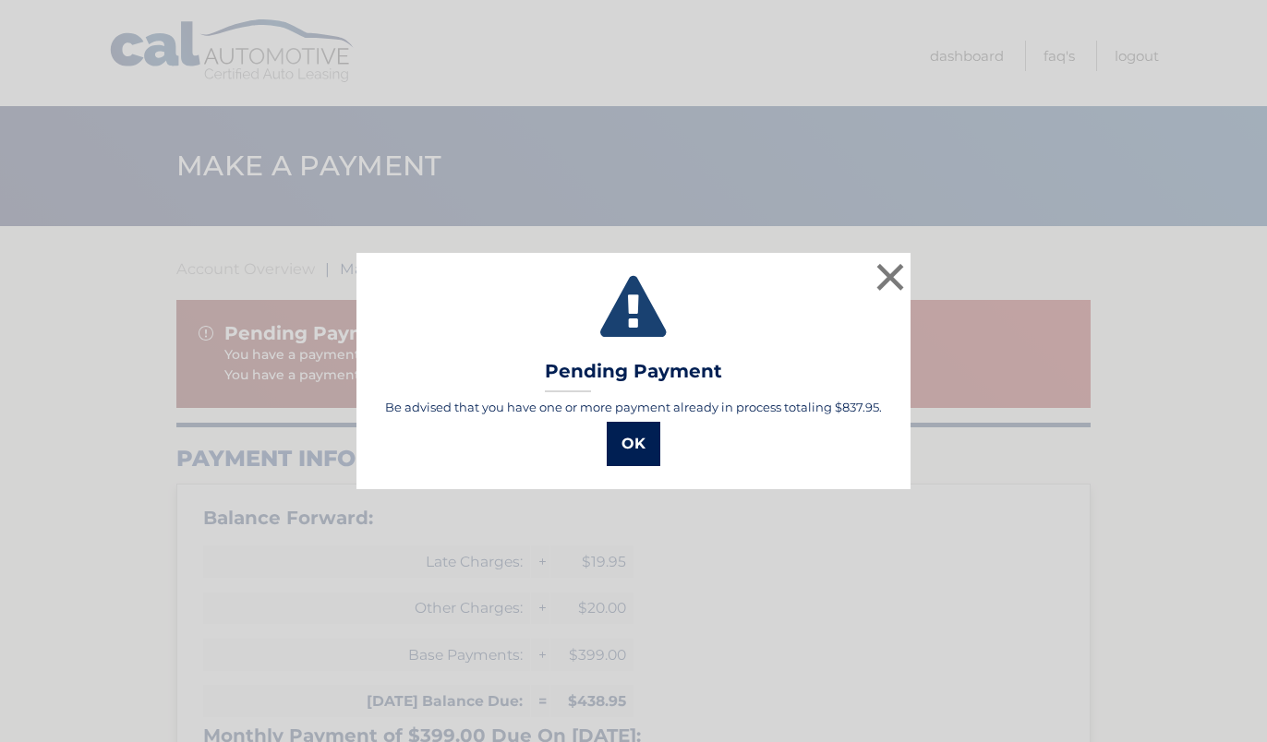
click at [648, 441] on button "OK" at bounding box center [634, 444] width 54 height 44
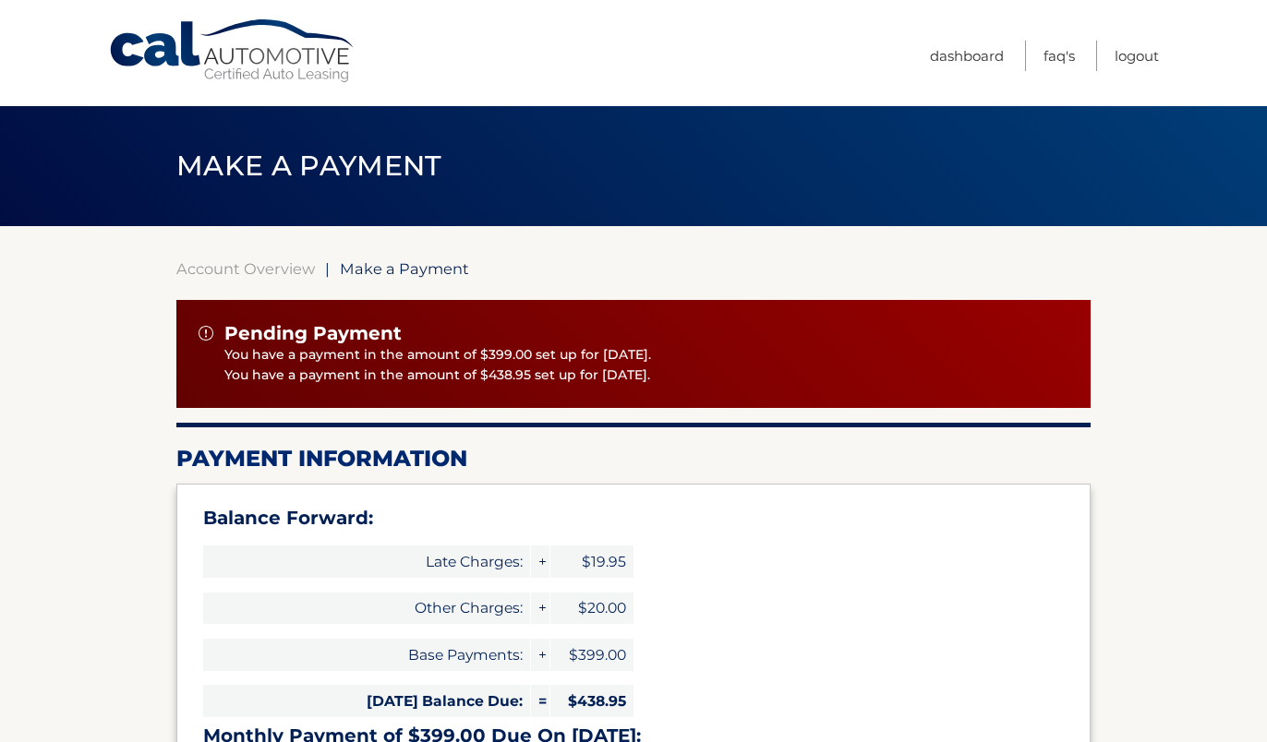
drag, startPoint x: 542, startPoint y: 377, endPoint x: 659, endPoint y: 378, distance: 117.2
click at [659, 378] on p "You have a payment in the amount of $438.95 set up for [DATE]." at bounding box center [646, 376] width 844 height 20
drag, startPoint x: 617, startPoint y: 354, endPoint x: 670, endPoint y: 354, distance: 53.5
click at [670, 354] on p "You have a payment in the amount of $399.00 set up for [DATE]." at bounding box center [646, 355] width 844 height 20
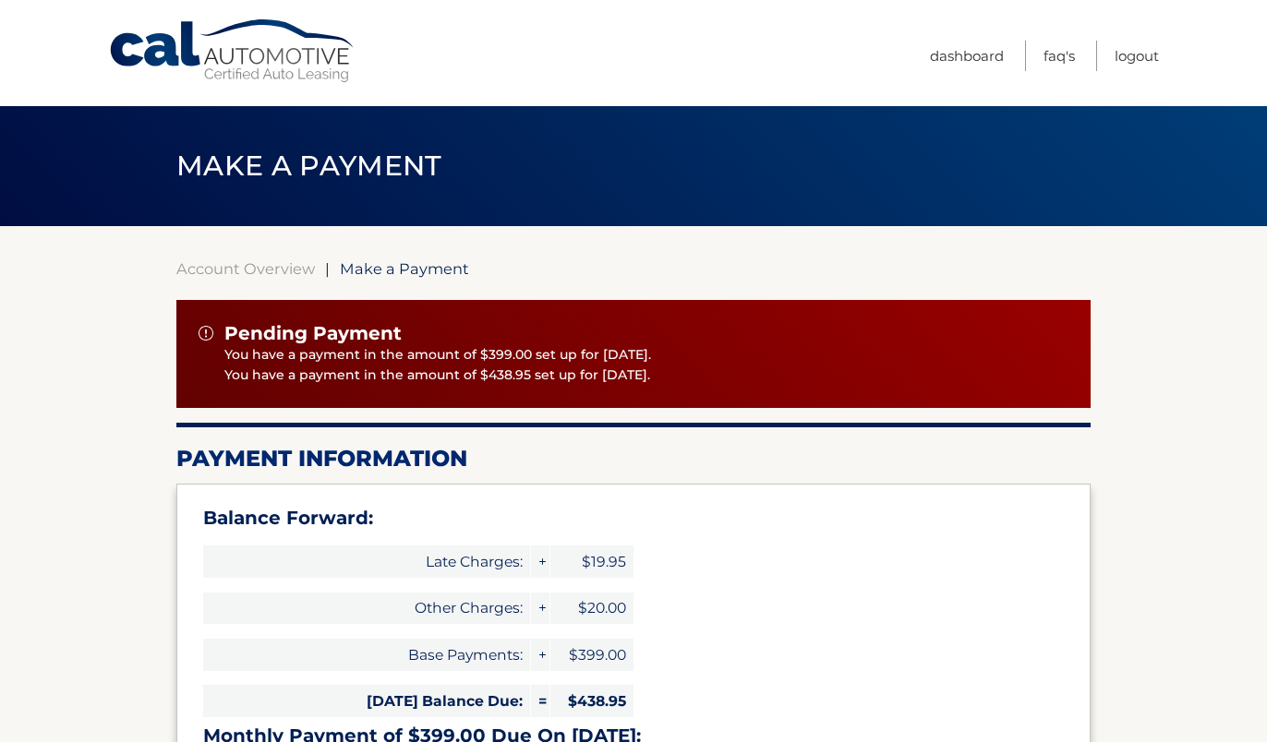
click at [670, 354] on p "You have a payment in the amount of $399.00 set up for [DATE]." at bounding box center [646, 355] width 844 height 20
drag, startPoint x: 666, startPoint y: 378, endPoint x: 500, endPoint y: 366, distance: 165.6
click at [500, 366] on p "You have a payment in the amount of $438.95 set up for [DATE]." at bounding box center [646, 376] width 844 height 20
click at [593, 378] on p "You have a payment in the amount of $438.95 set up for [DATE]." at bounding box center [646, 376] width 844 height 20
